Goal: Check status: Check status

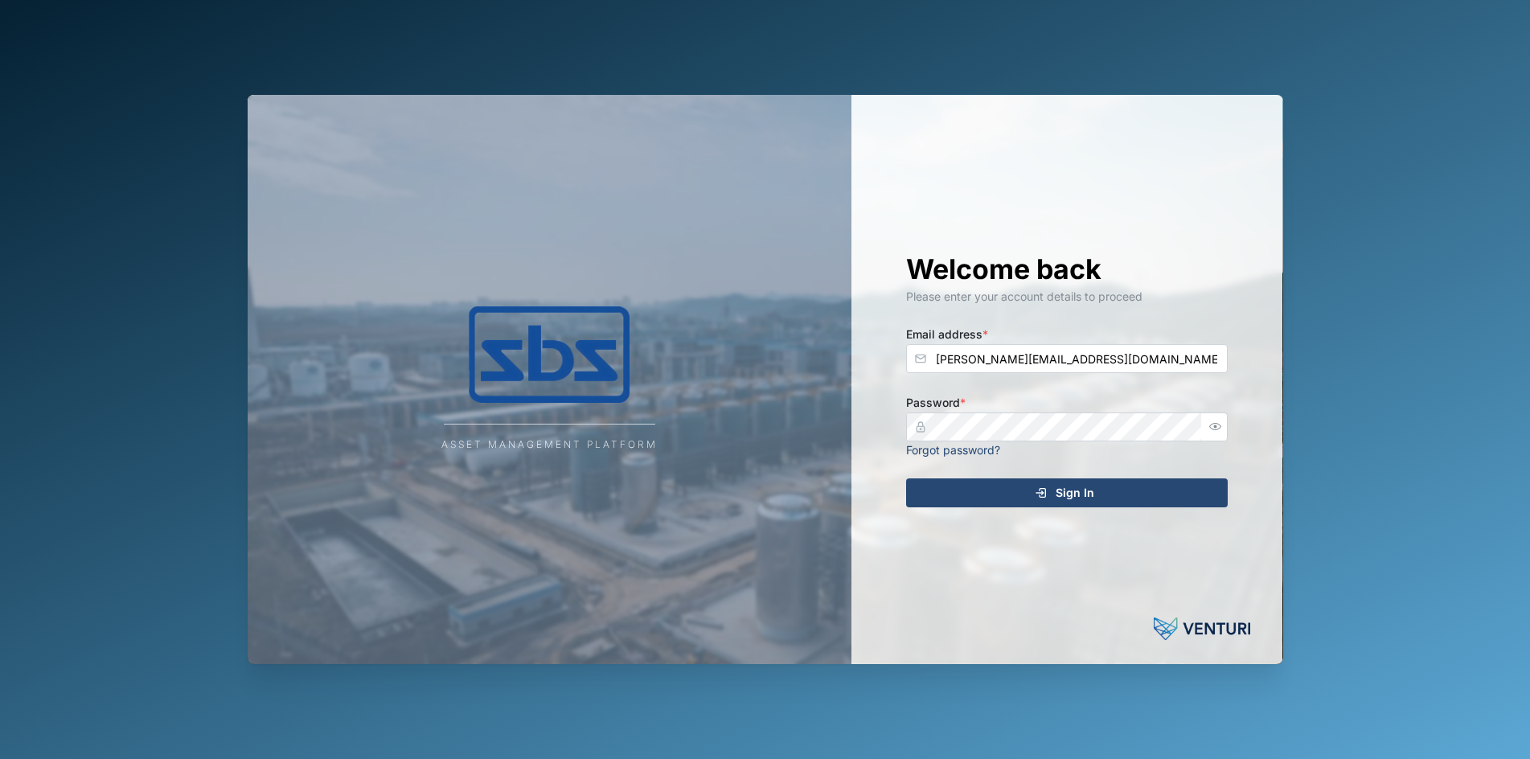
click at [1088, 497] on span "Sign In" at bounding box center [1075, 492] width 39 height 27
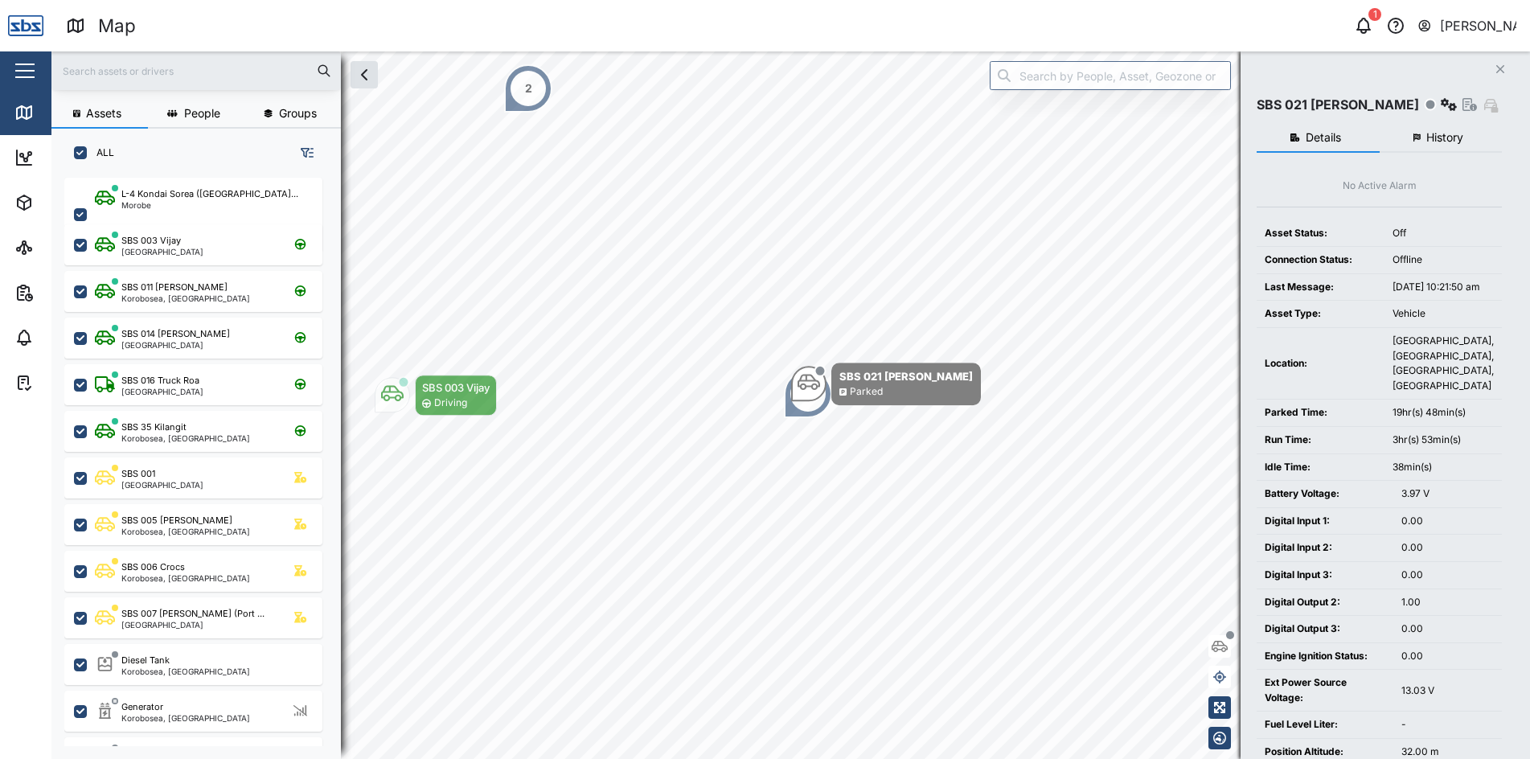
click at [1439, 138] on span "History" at bounding box center [1445, 137] width 37 height 11
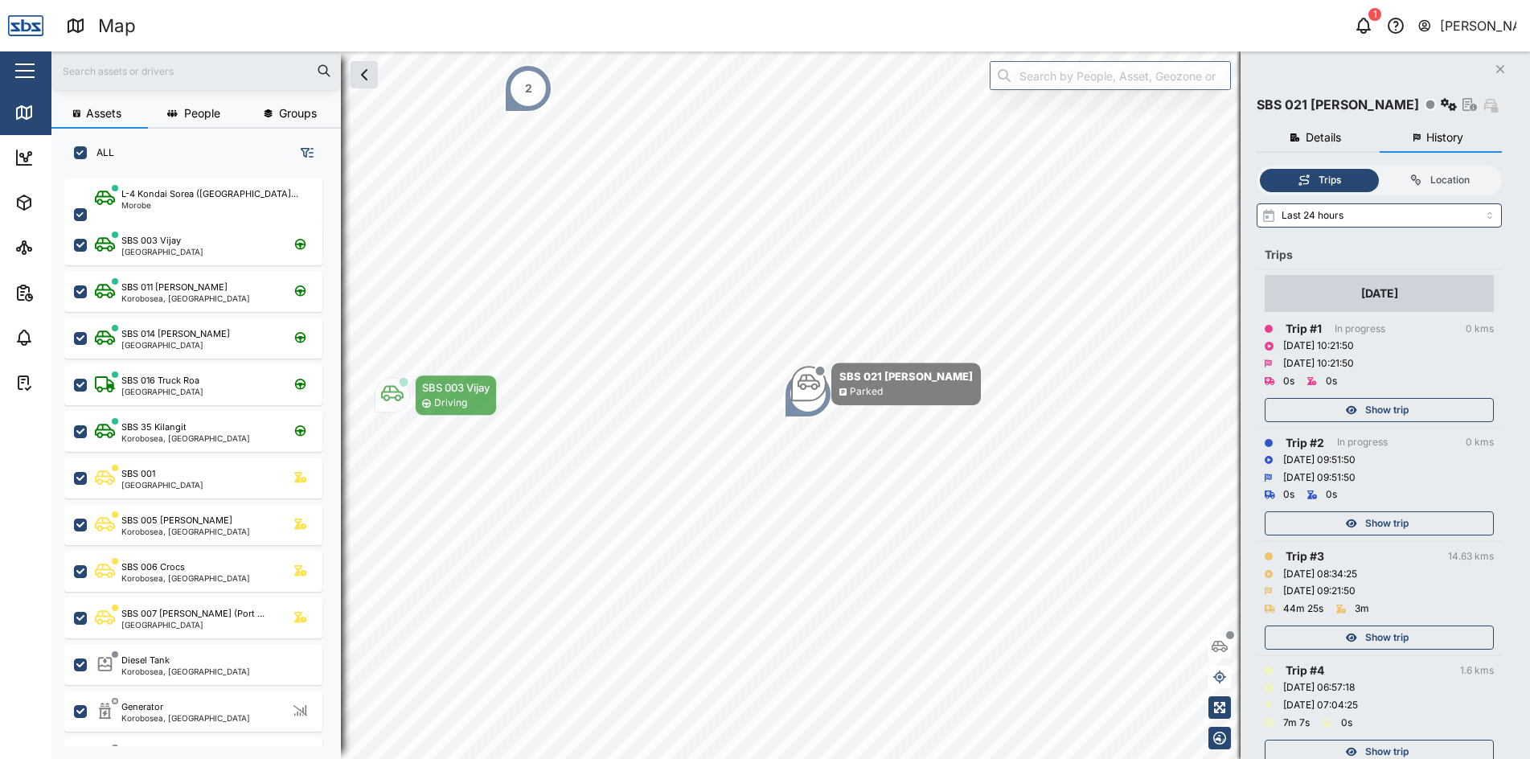
click at [1501, 64] on icon "Close" at bounding box center [1501, 69] width 10 height 13
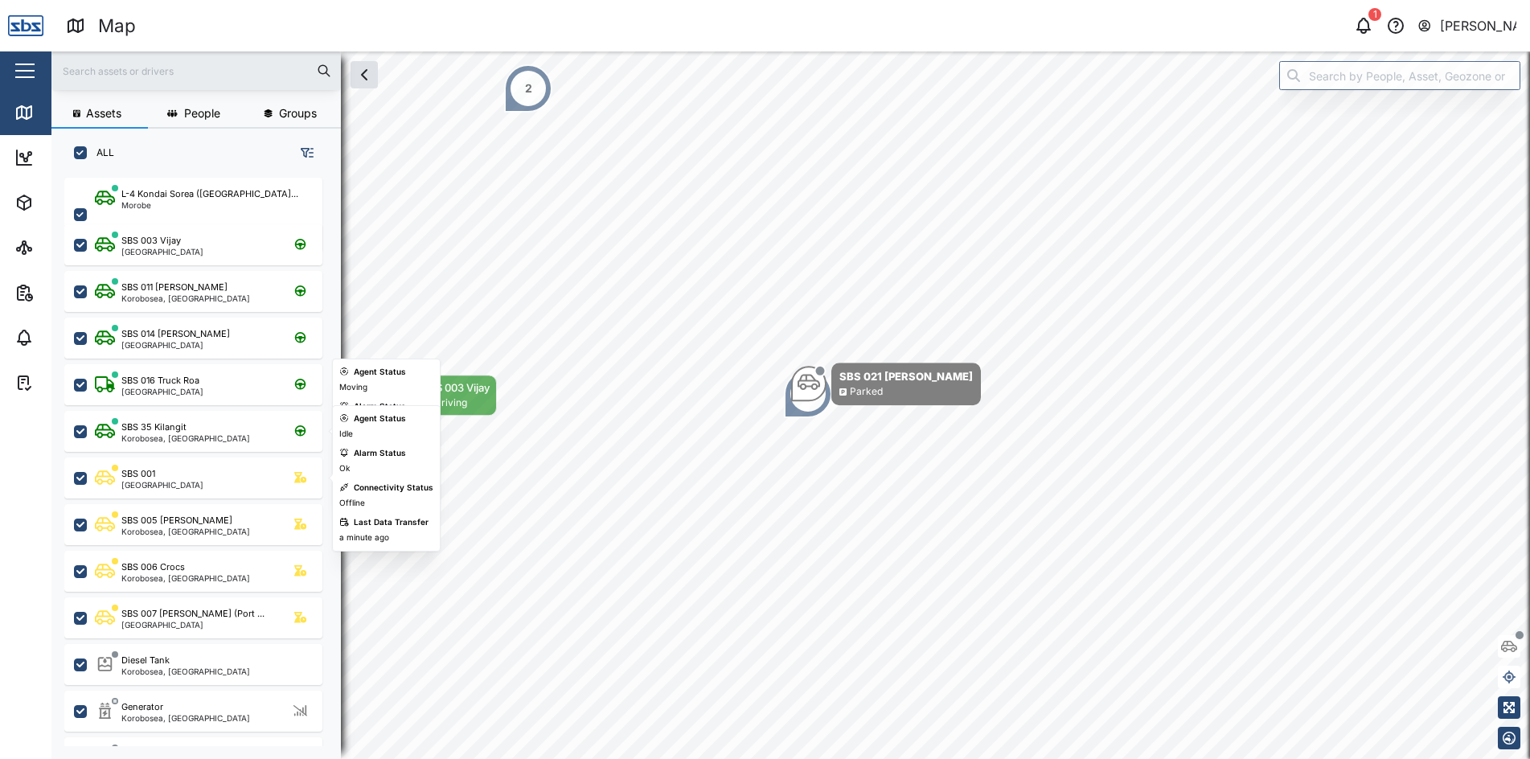
click at [207, 479] on div "SBS 001 [GEOGRAPHIC_DATA]" at bounding box center [204, 478] width 218 height 22
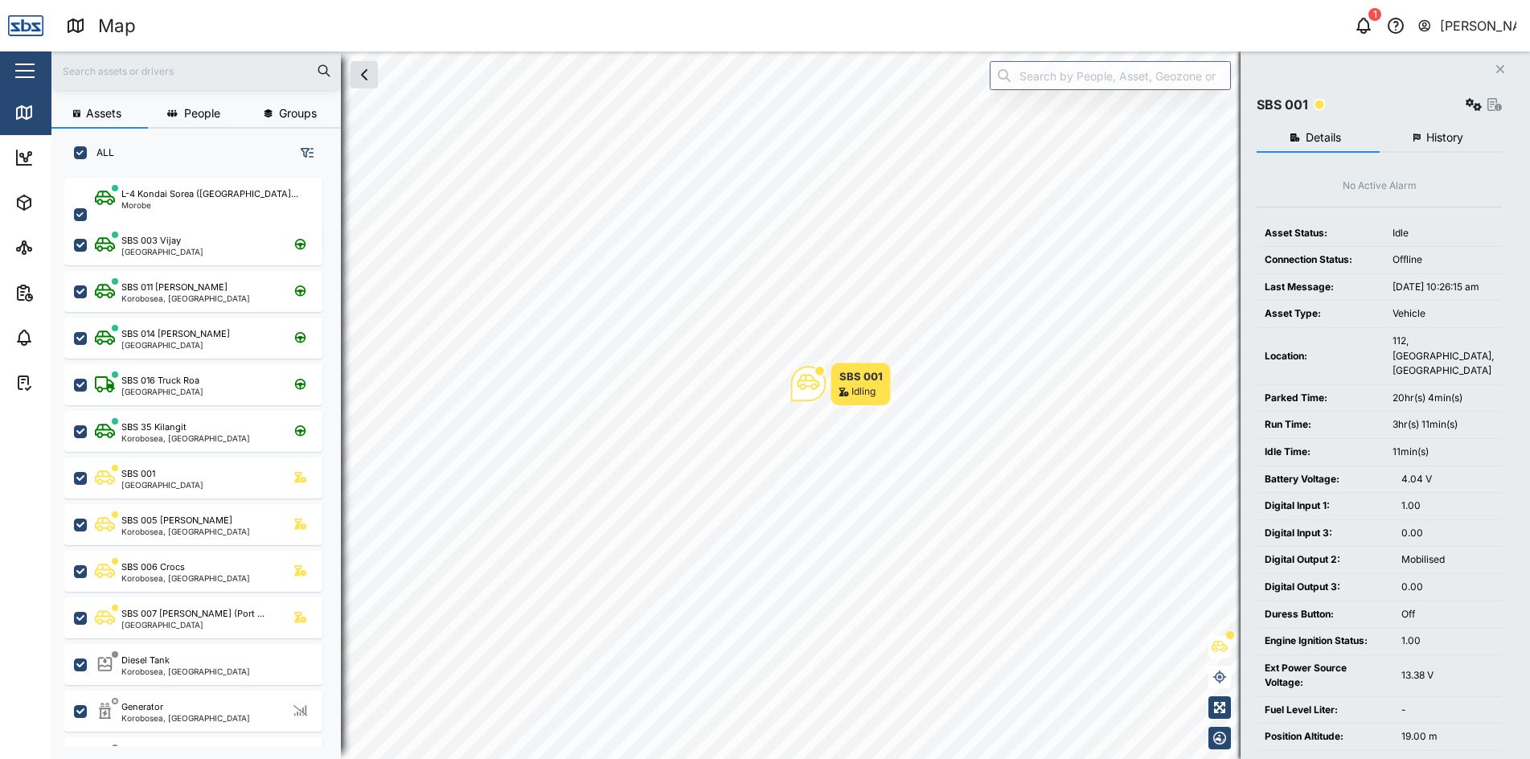
click at [1438, 133] on span "History" at bounding box center [1445, 137] width 37 height 11
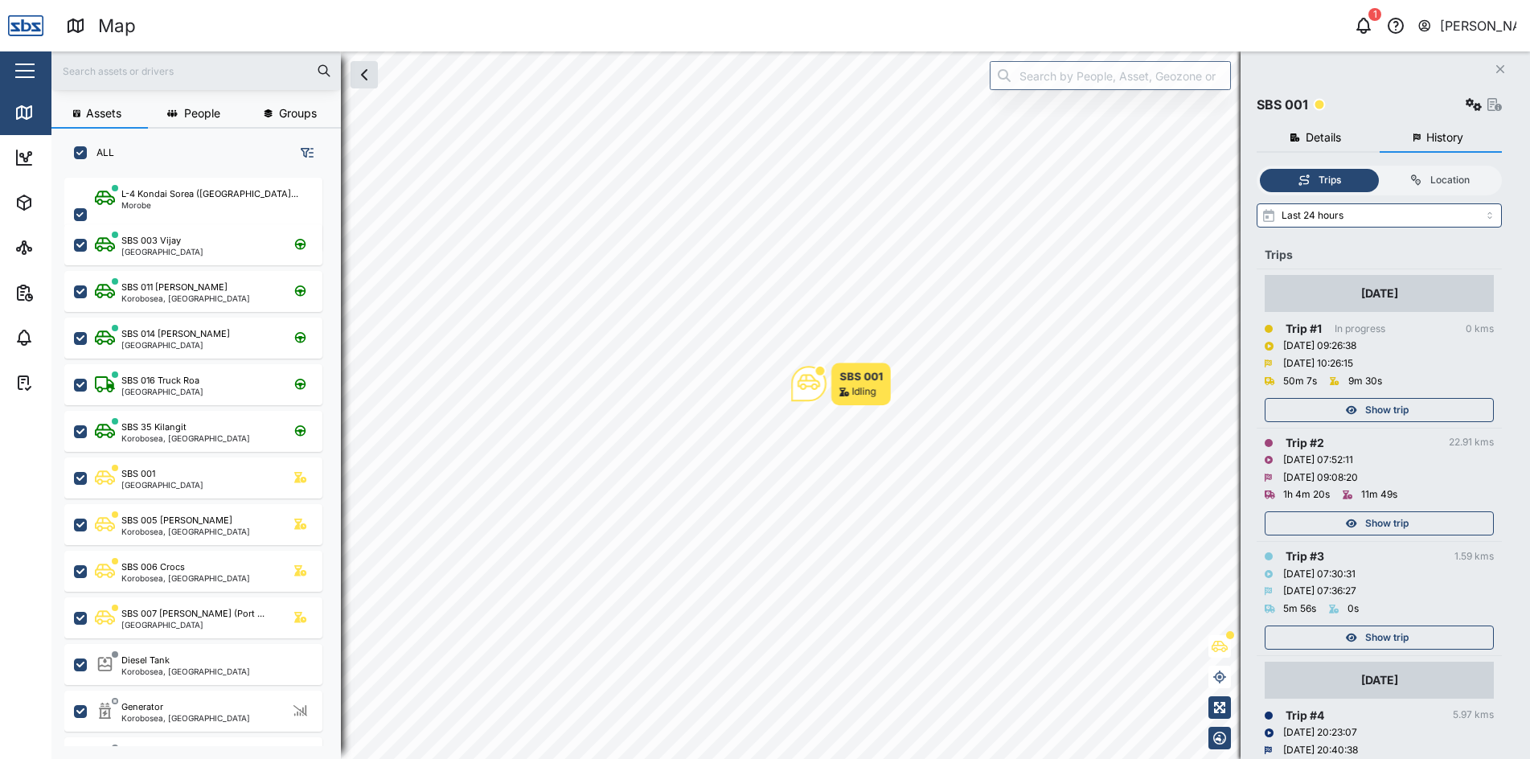
click at [1397, 634] on span "Show trip" at bounding box center [1386, 637] width 43 height 23
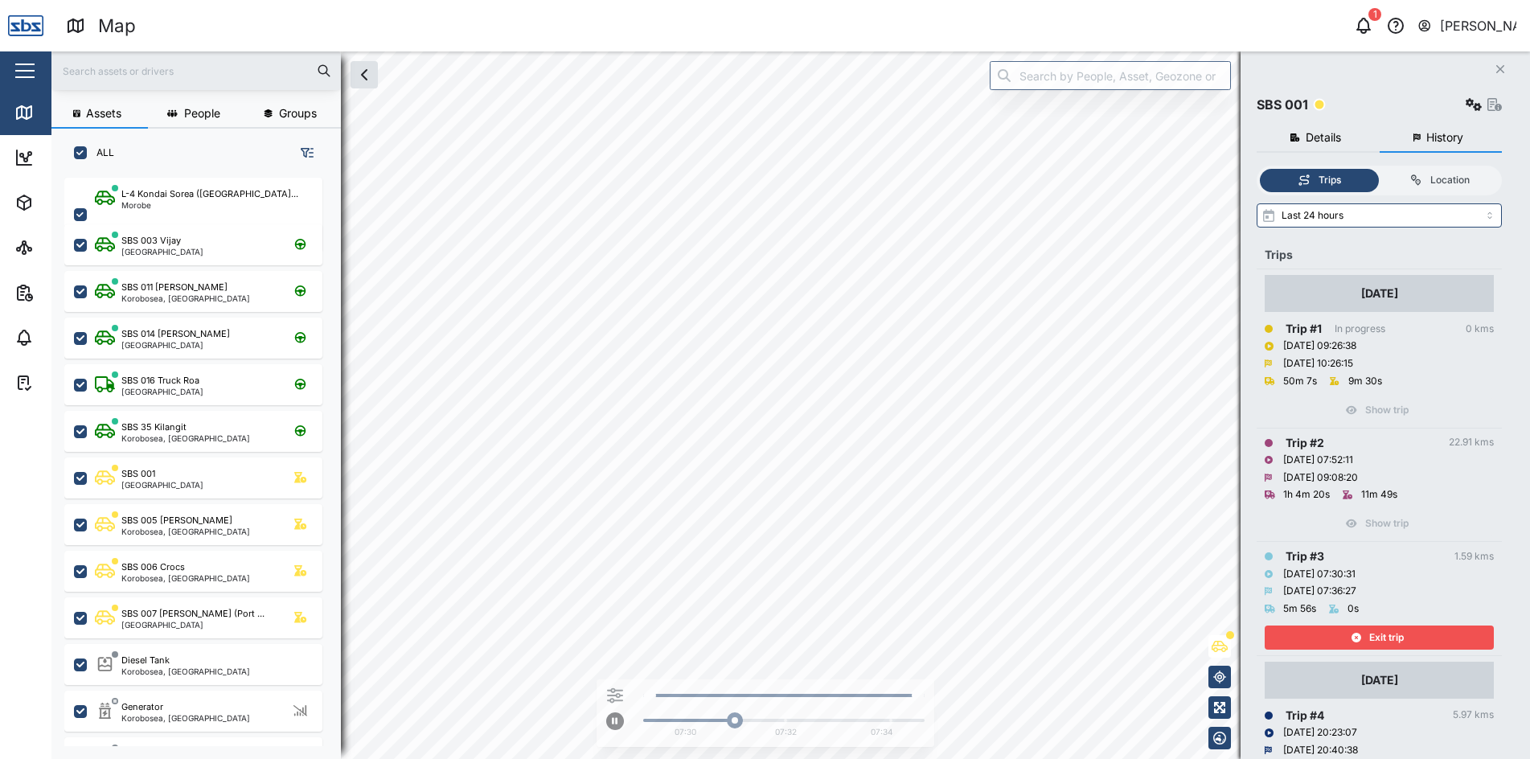
click at [1397, 634] on span "Exit trip" at bounding box center [1386, 637] width 35 height 23
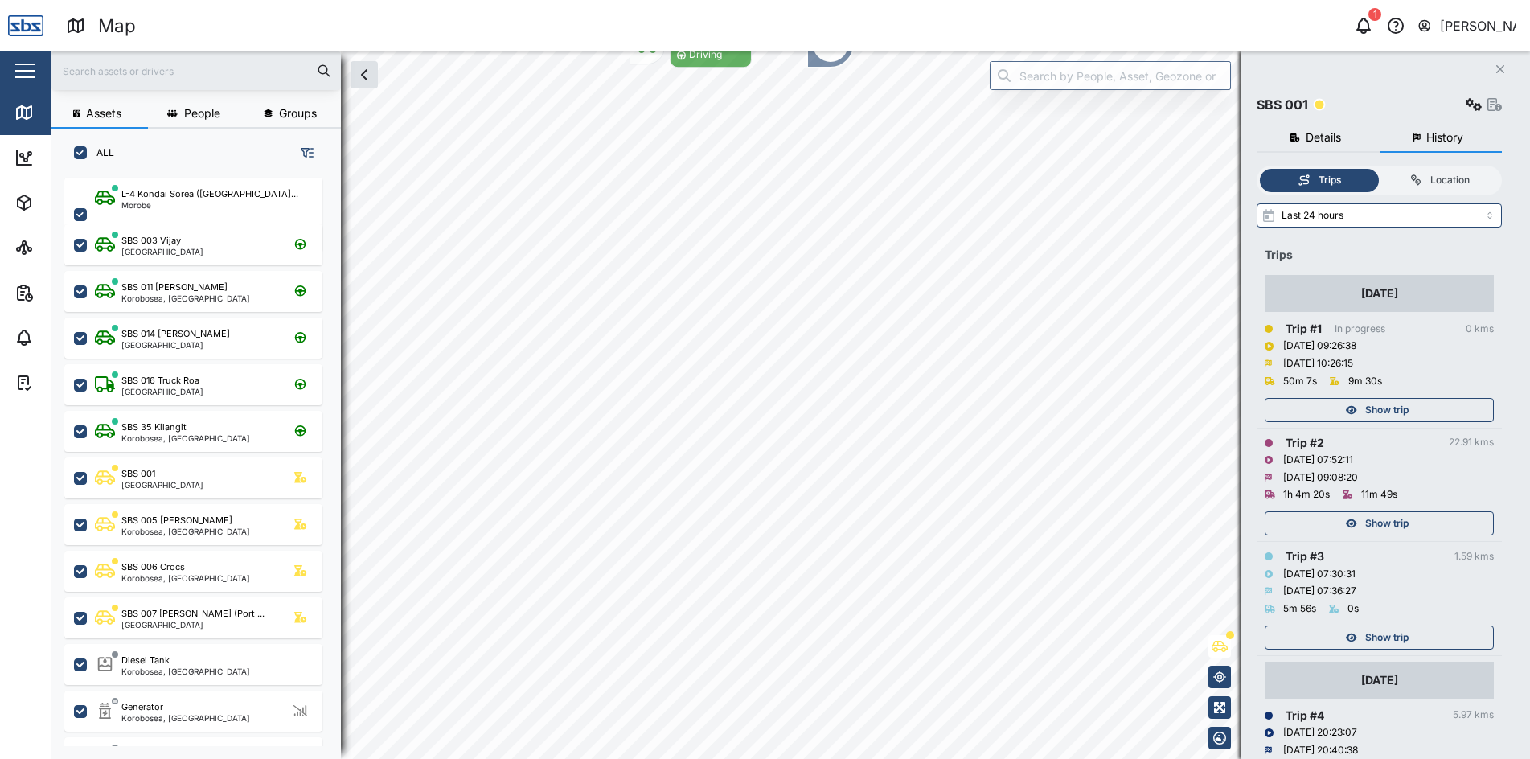
click at [1390, 523] on span "Show trip" at bounding box center [1386, 523] width 43 height 23
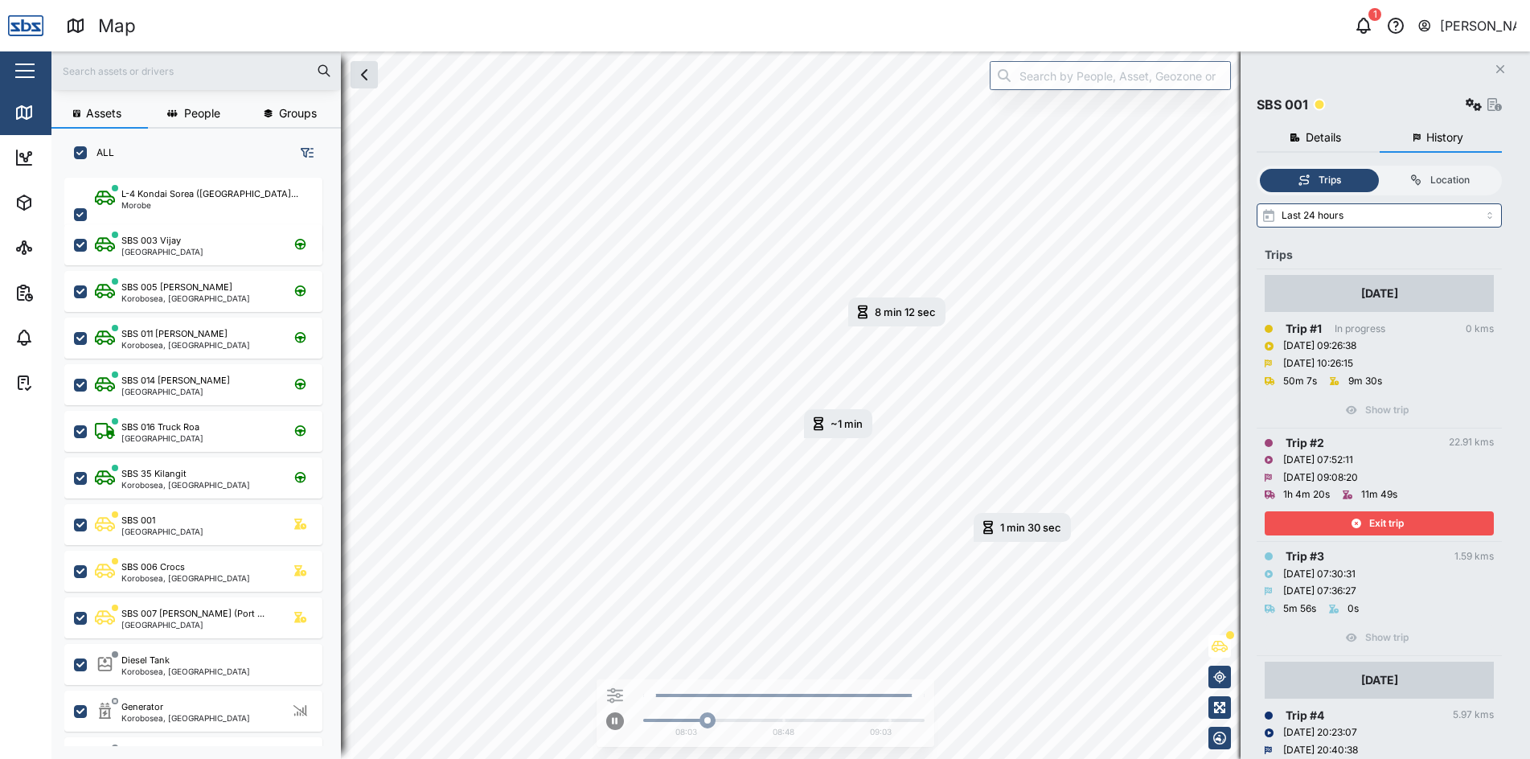
click at [1365, 526] on div "Exit trip" at bounding box center [1377, 523] width 209 height 23
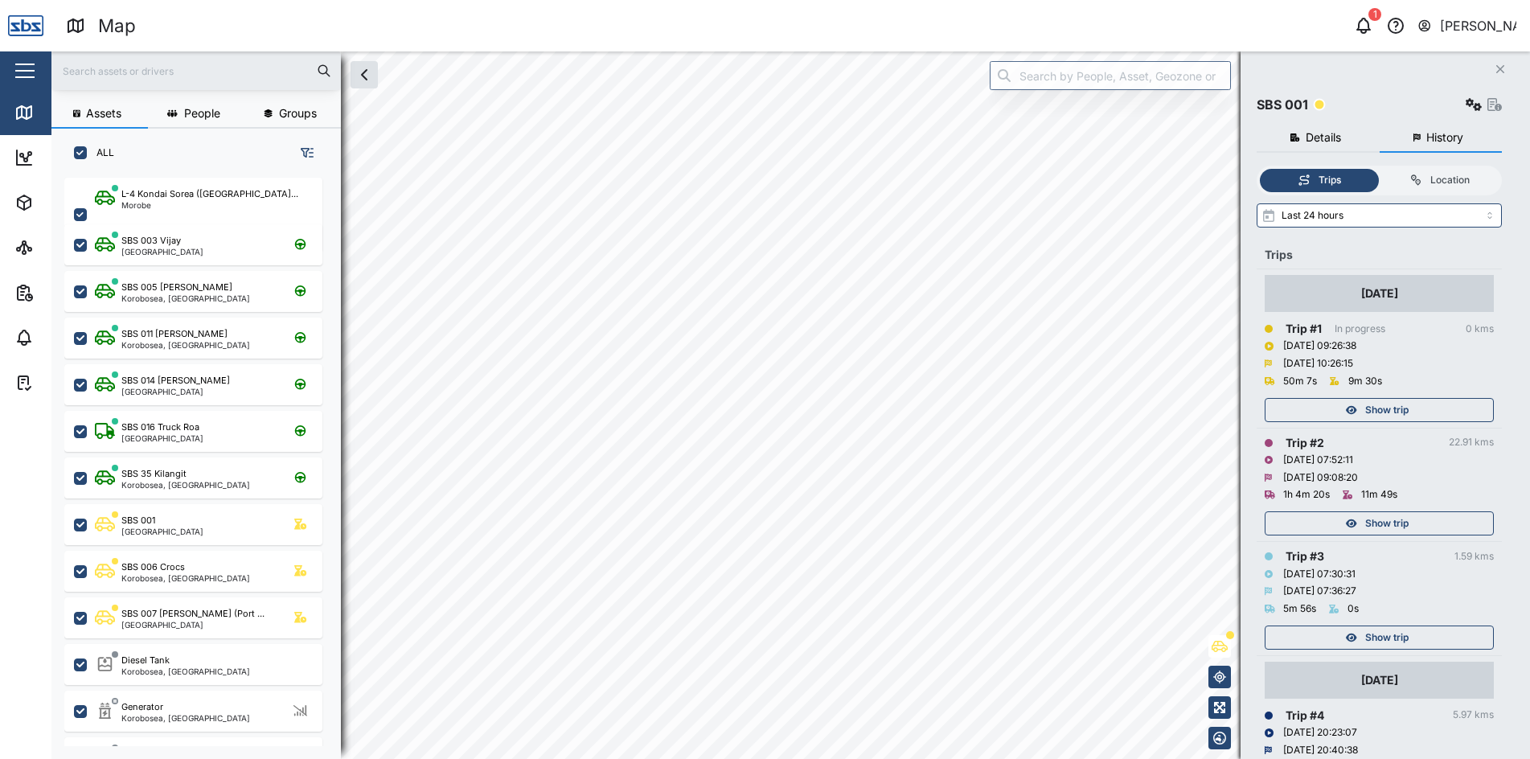
click at [1383, 414] on span "Show trip" at bounding box center [1386, 410] width 43 height 23
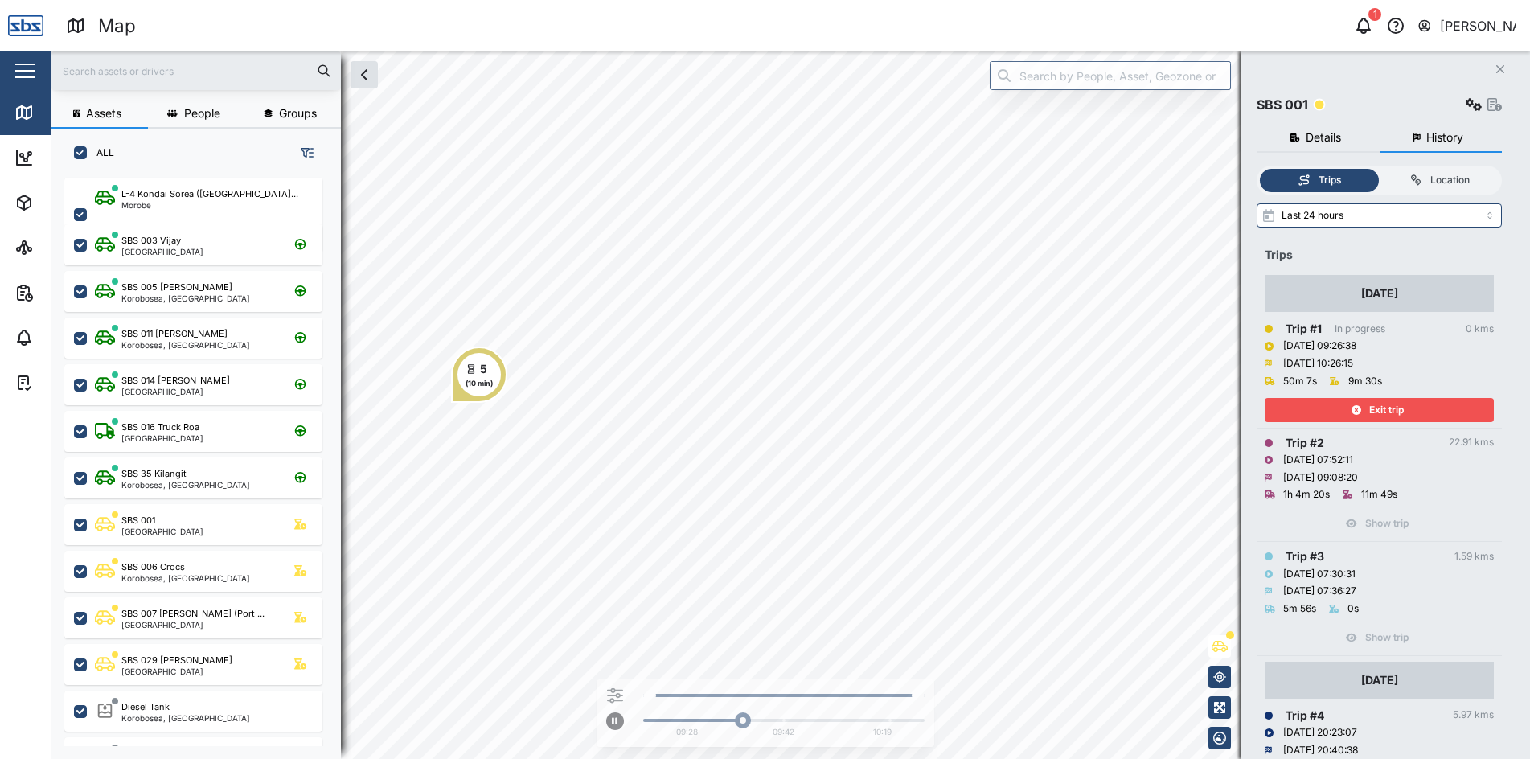
click at [1381, 405] on span "Exit trip" at bounding box center [1386, 410] width 35 height 23
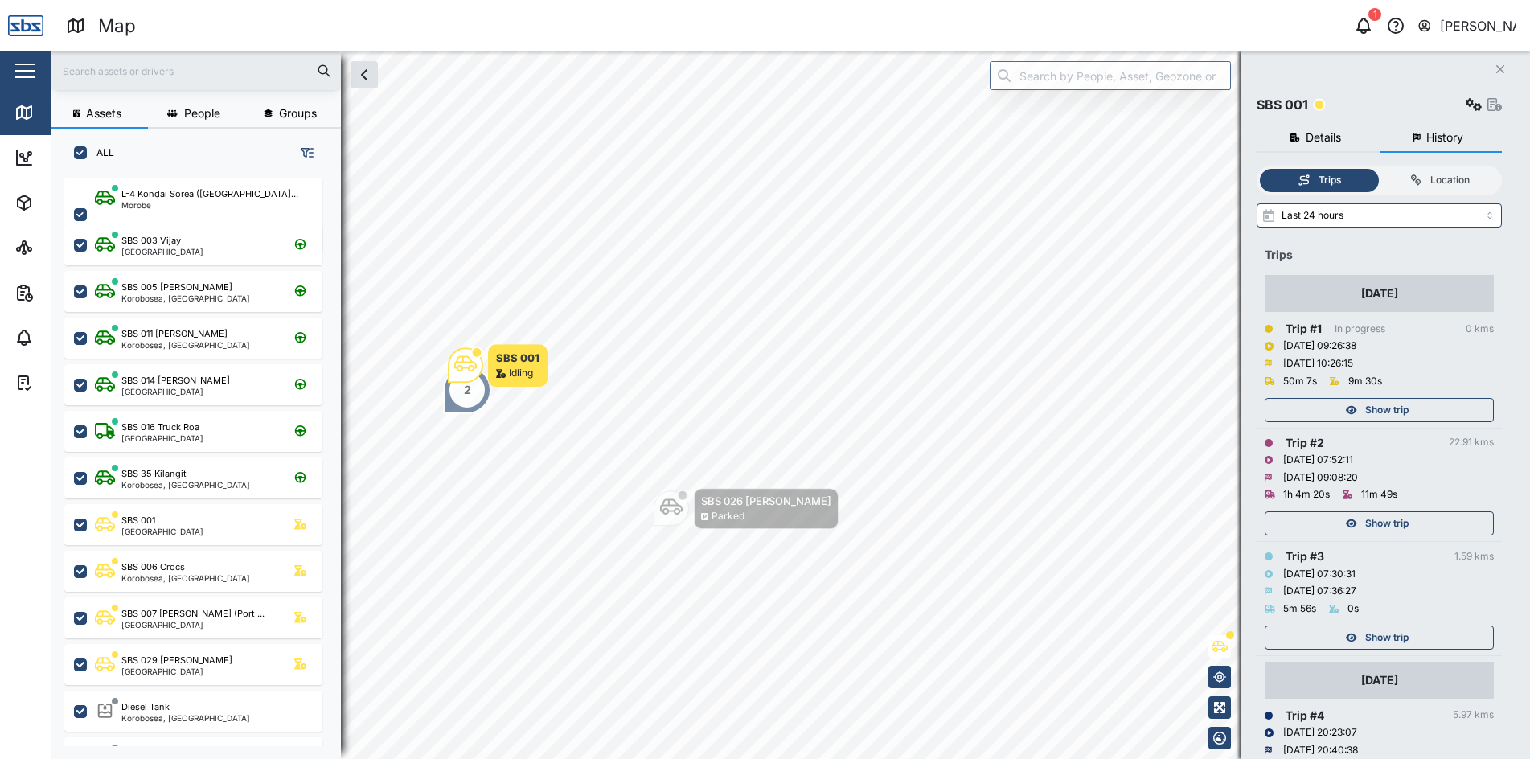
click at [1378, 528] on span "Show trip" at bounding box center [1386, 523] width 43 height 23
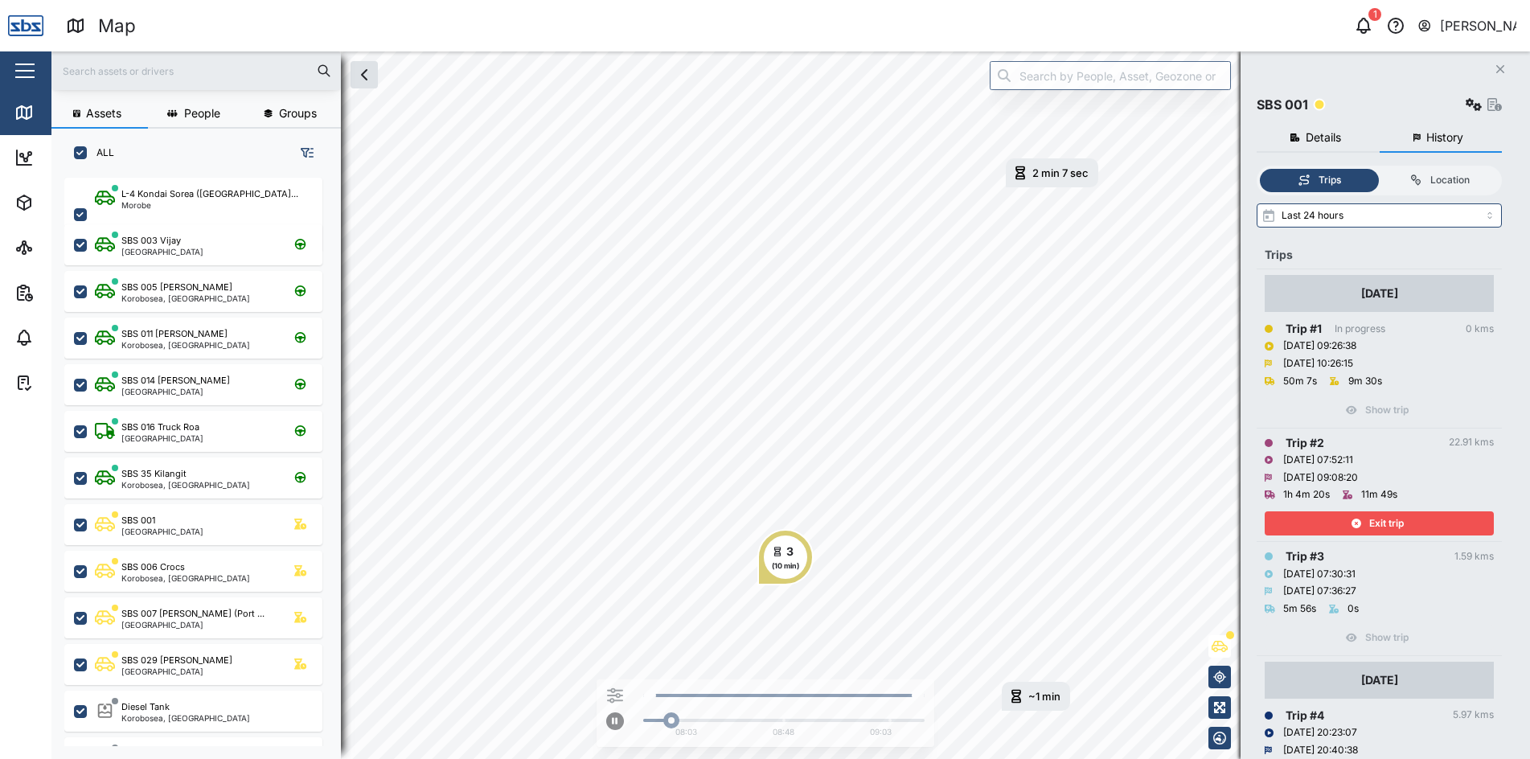
click at [1379, 521] on span "Exit trip" at bounding box center [1386, 523] width 35 height 23
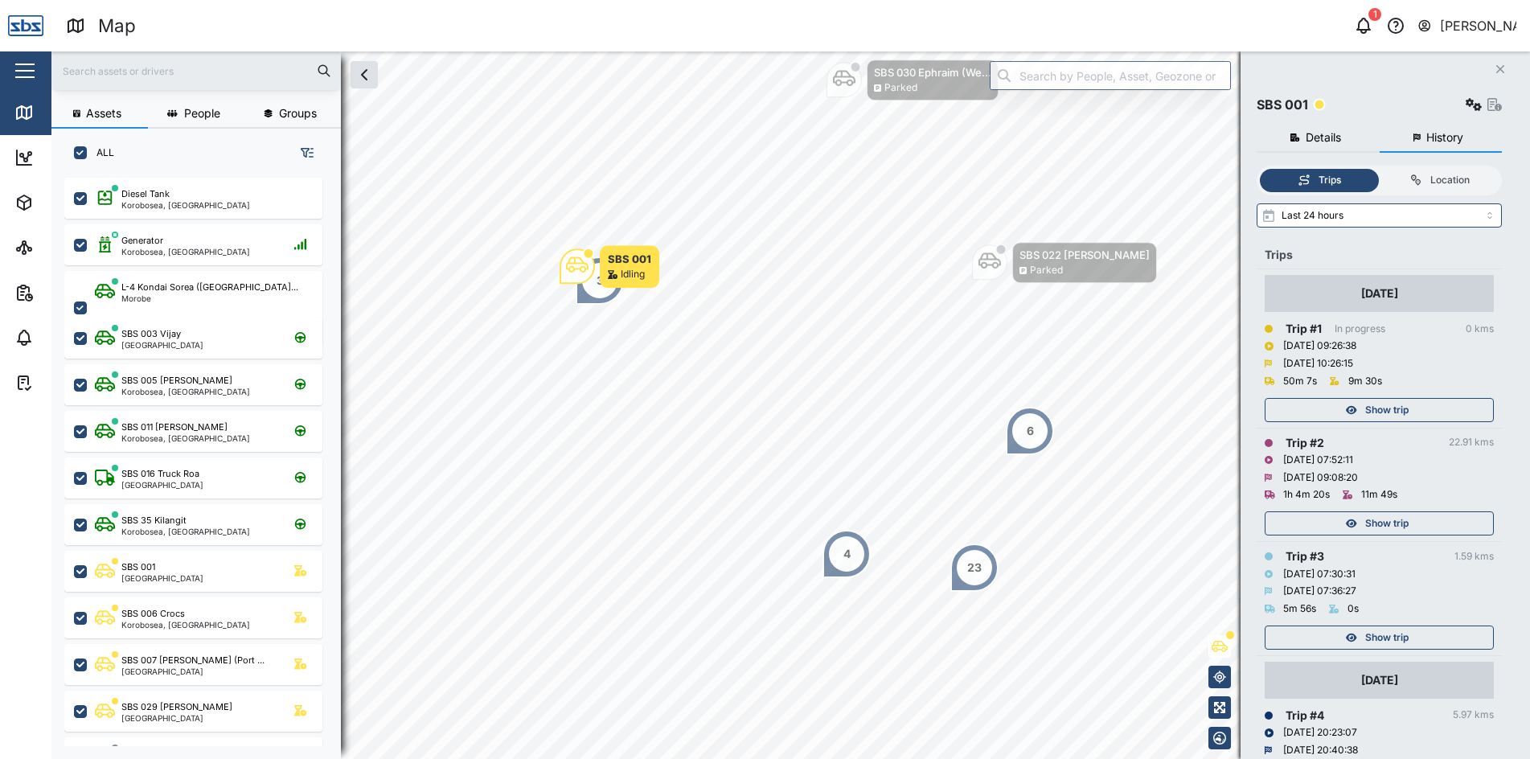
click at [1500, 67] on icon "Close" at bounding box center [1501, 69] width 10 height 13
